Goal: Task Accomplishment & Management: Manage account settings

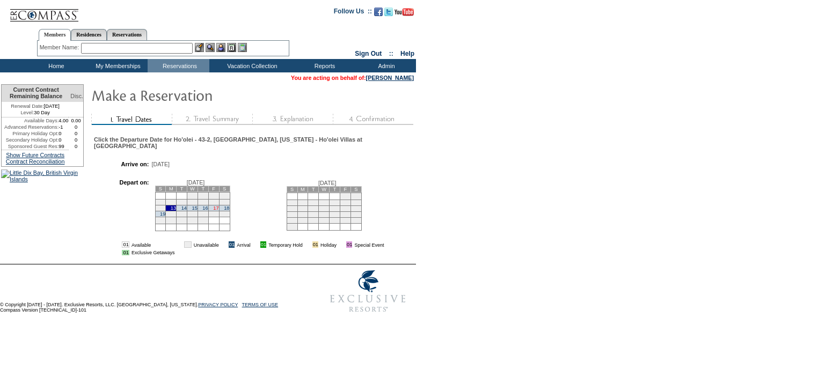
click at [218, 206] on link "17" at bounding box center [215, 208] width 5 height 5
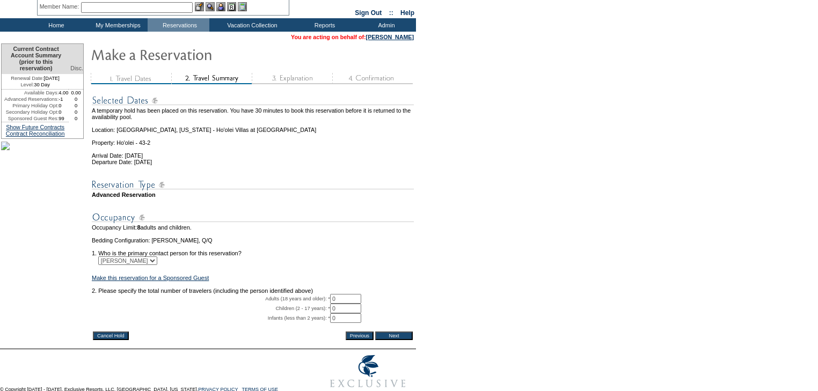
scroll to position [94, 0]
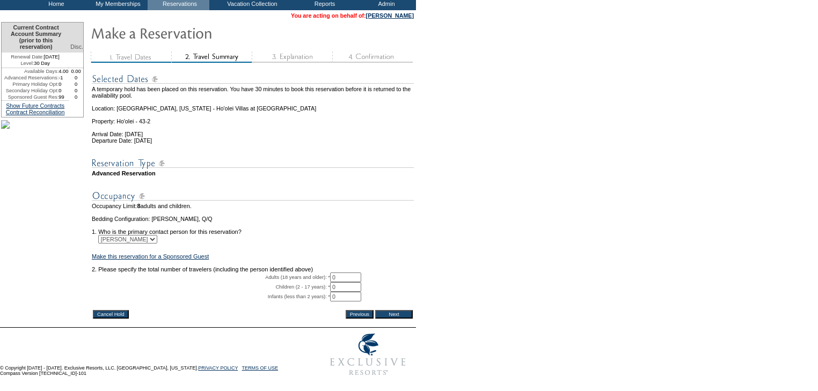
drag, startPoint x: 338, startPoint y: 263, endPoint x: 282, endPoint y: 263, distance: 56.3
click at [282, 273] on tr "Adults (18 years and older): * 0 * *" at bounding box center [253, 278] width 322 height 10
type input "4"
click at [408, 310] on input "Next" at bounding box center [394, 314] width 38 height 9
